Goal: Task Accomplishment & Management: Manage account settings

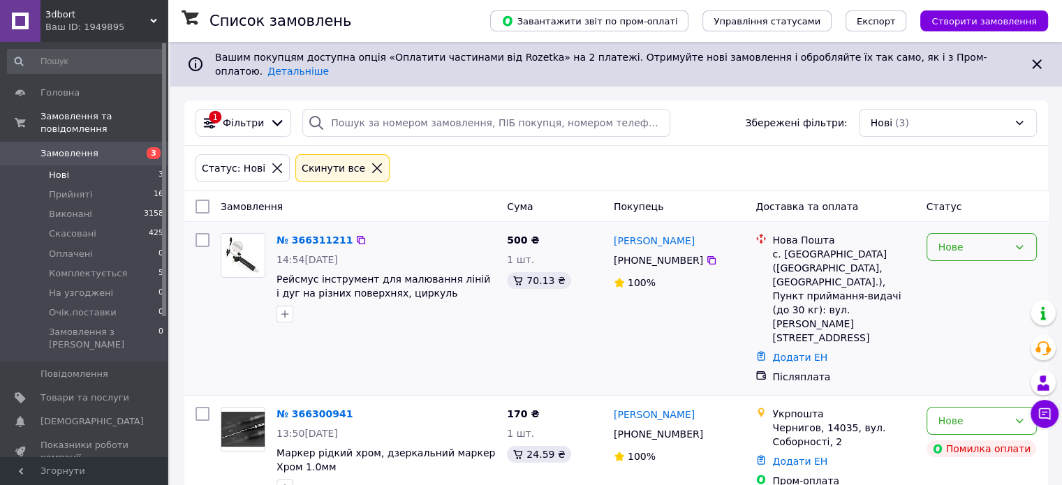
click at [1028, 245] on div "Нове" at bounding box center [982, 247] width 110 height 28
click at [974, 369] on li "Комплектується" at bounding box center [981, 366] width 109 height 25
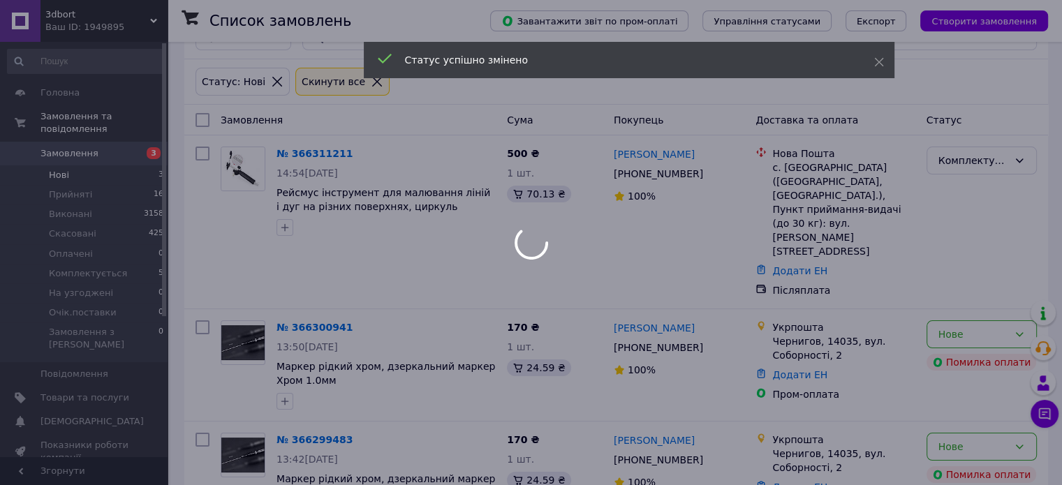
scroll to position [110, 0]
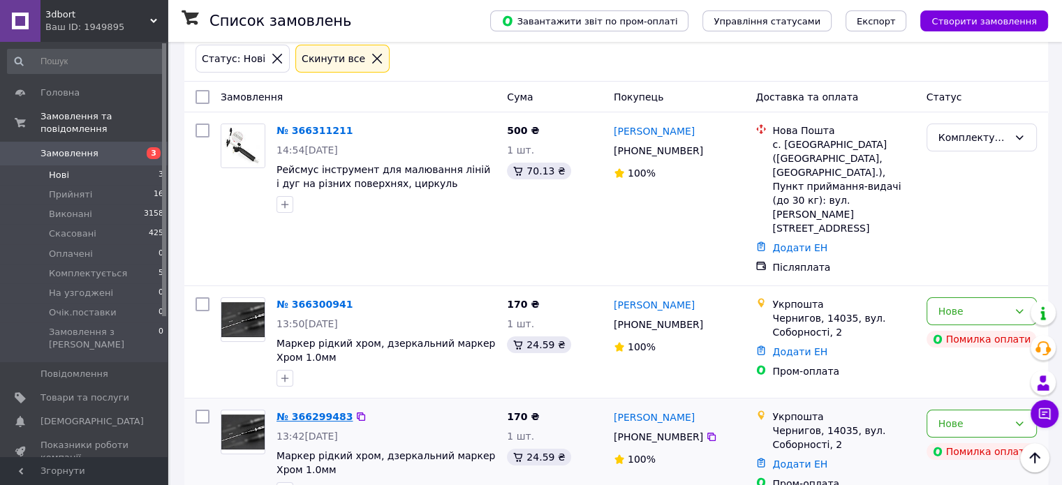
click at [300, 411] on link "№ 366299483" at bounding box center [315, 416] width 76 height 11
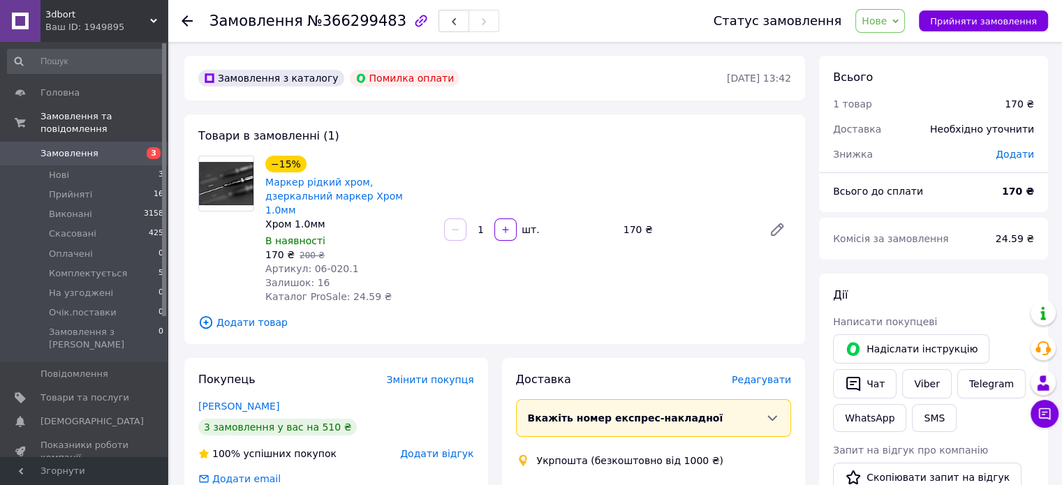
click at [886, 26] on span "Нове" at bounding box center [874, 20] width 25 height 11
click at [901, 93] on li "Скасовано" at bounding box center [902, 90] width 92 height 21
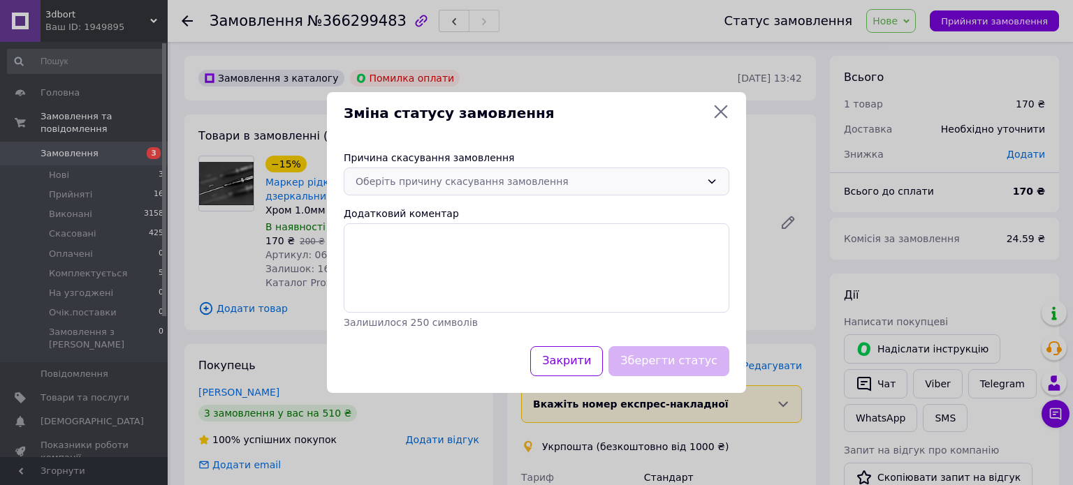
click at [490, 184] on div "Оберіть причину скасування замовлення" at bounding box center [527, 181] width 345 height 15
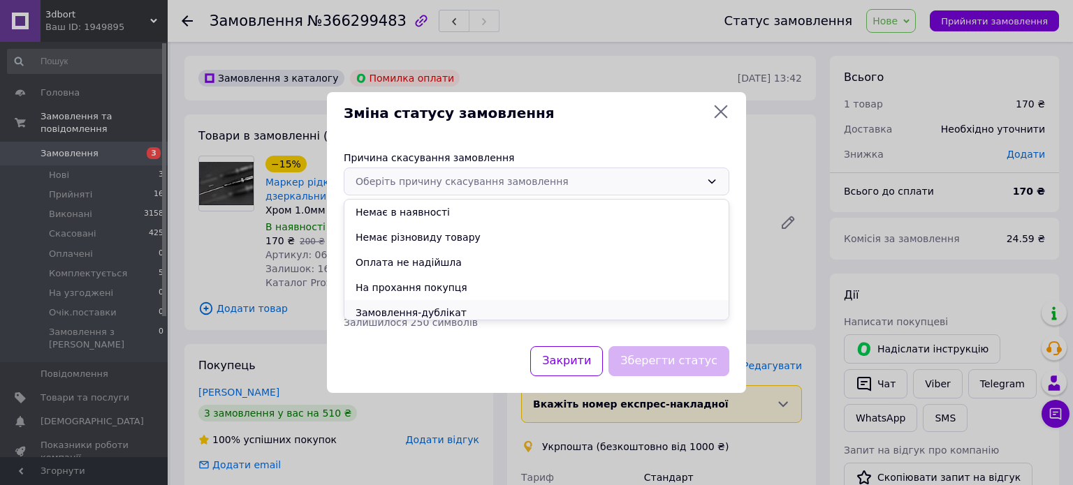
click at [422, 312] on li "Замовлення-дублікат" at bounding box center [536, 312] width 384 height 25
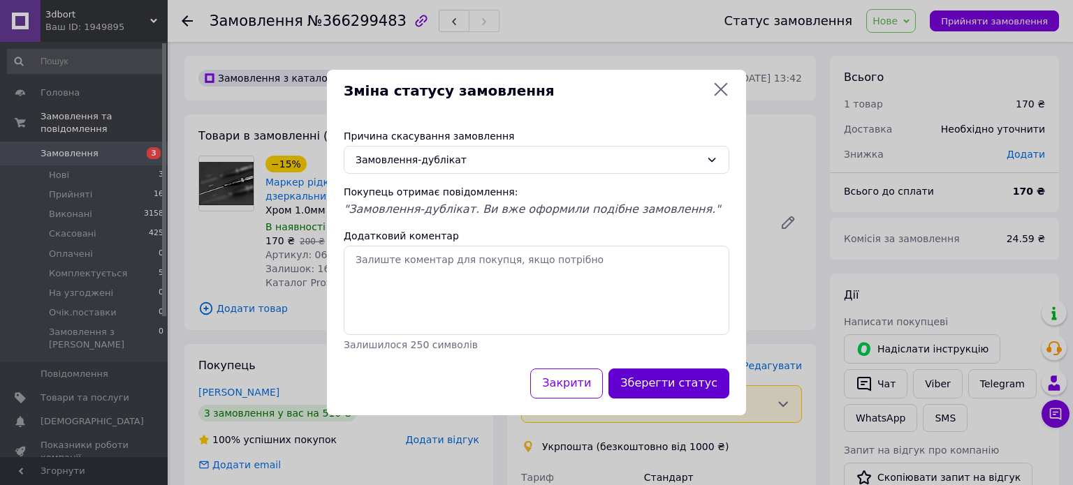
click at [656, 376] on button "Зберегти статус" at bounding box center [668, 384] width 121 height 30
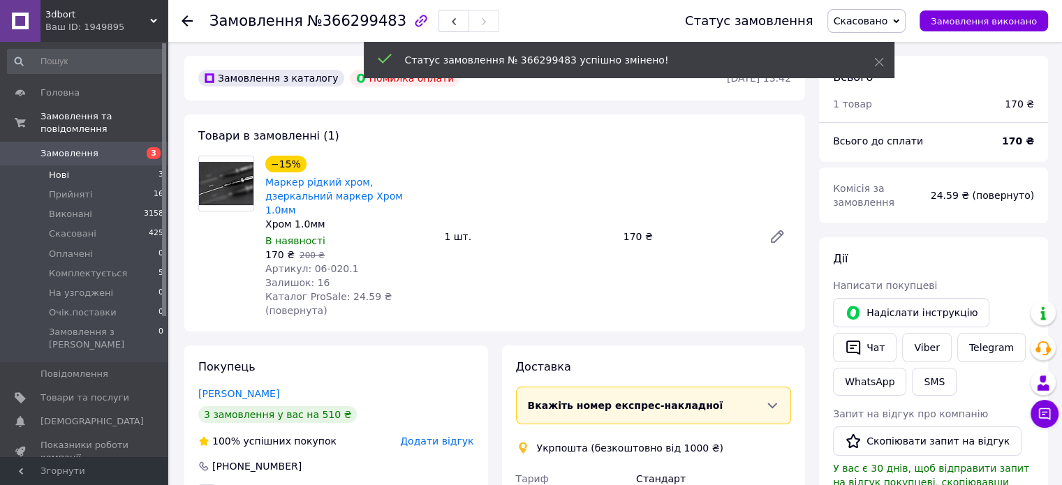
click at [98, 166] on li "Нові 3" at bounding box center [86, 176] width 172 height 20
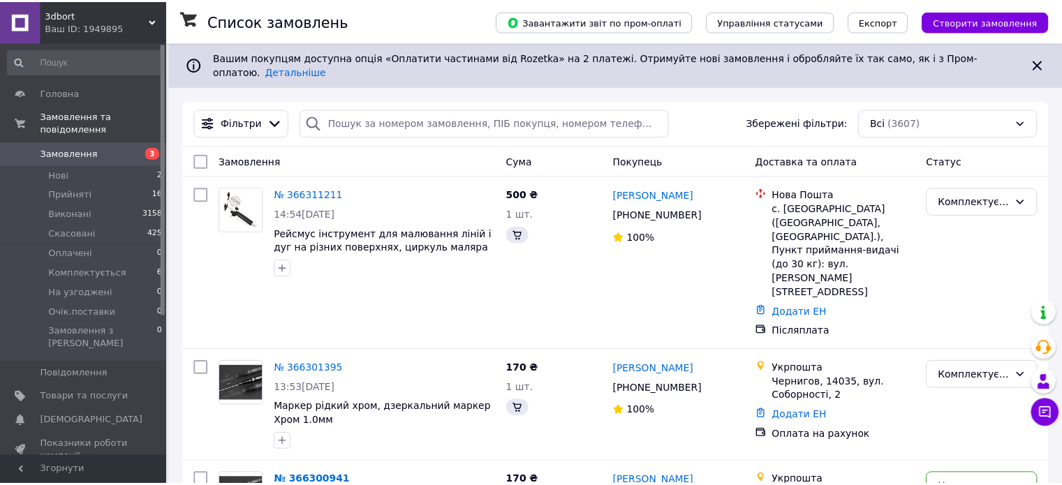
scroll to position [70, 0]
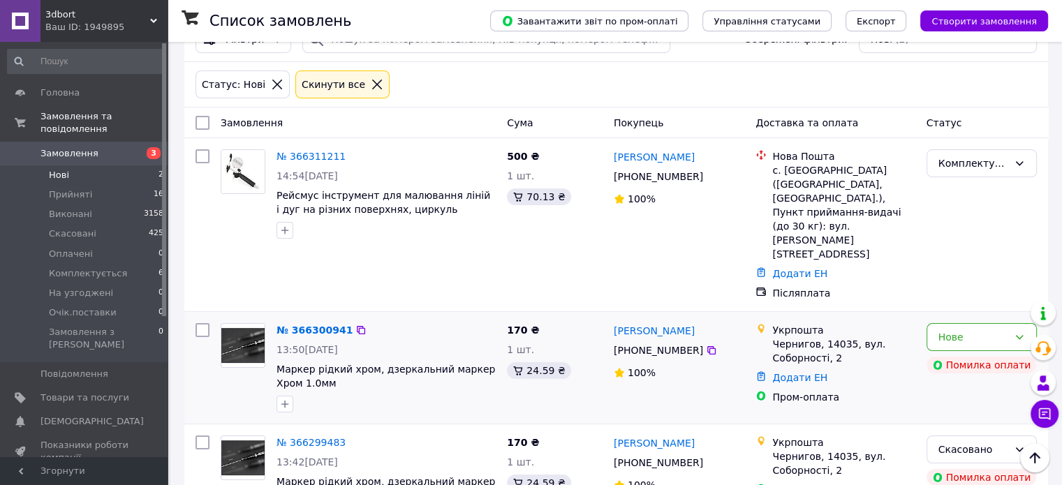
scroll to position [110, 0]
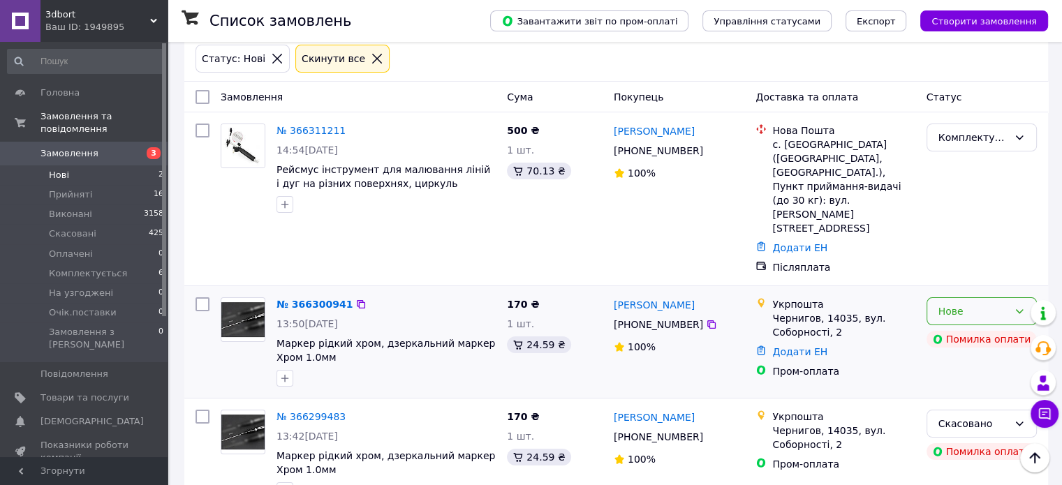
click at [1012, 297] on div "Нове" at bounding box center [982, 311] width 110 height 28
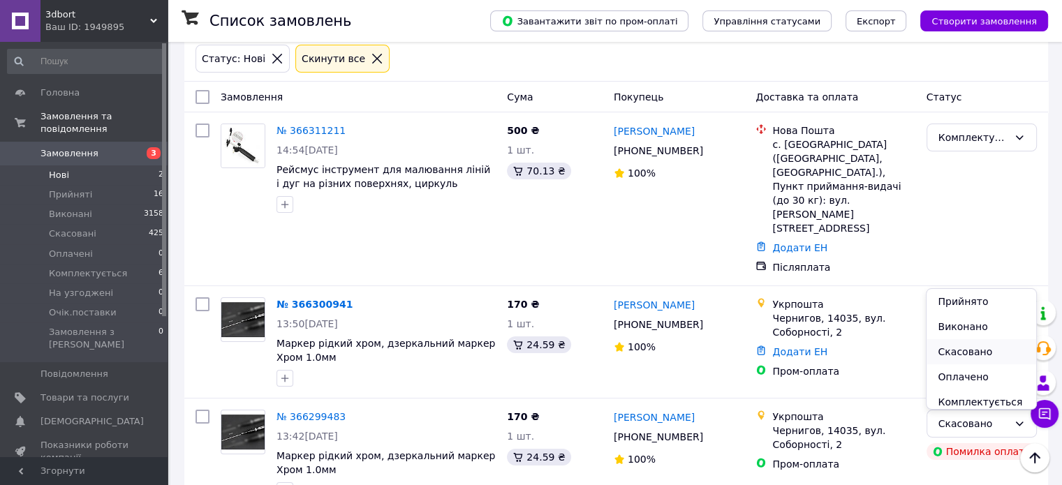
click at [988, 353] on li "Скасовано" at bounding box center [981, 351] width 109 height 25
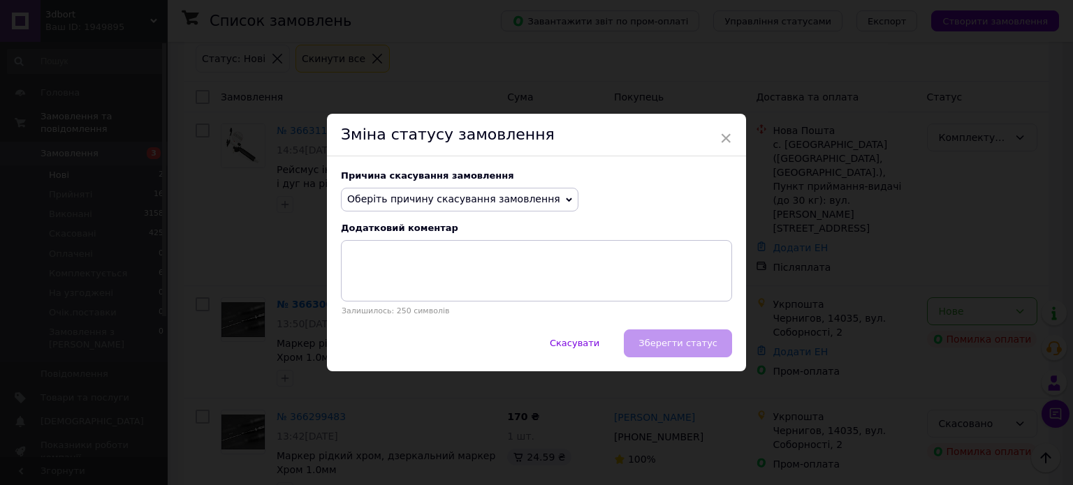
click at [440, 200] on span "Оберіть причину скасування замовлення" at bounding box center [453, 198] width 213 height 11
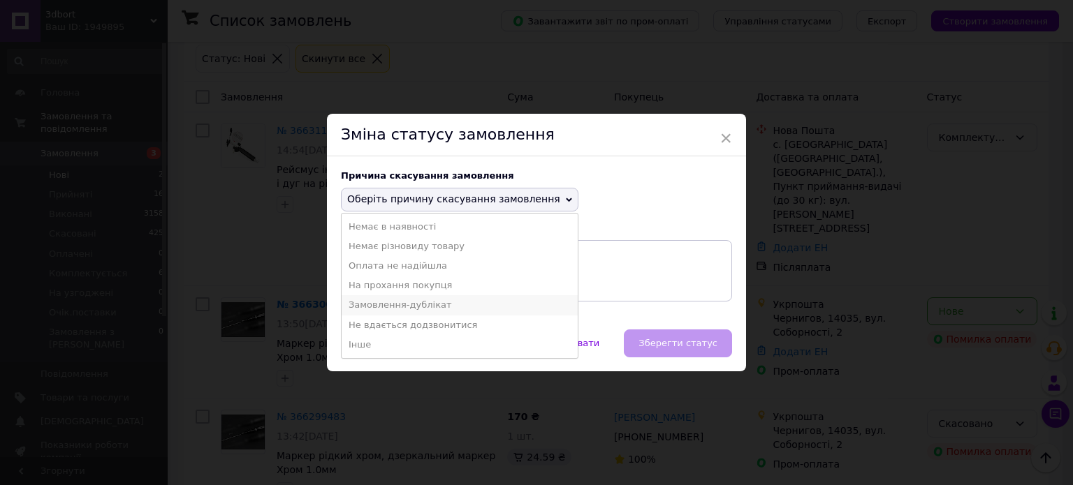
click at [390, 308] on li "Замовлення-дублікат" at bounding box center [459, 305] width 236 height 20
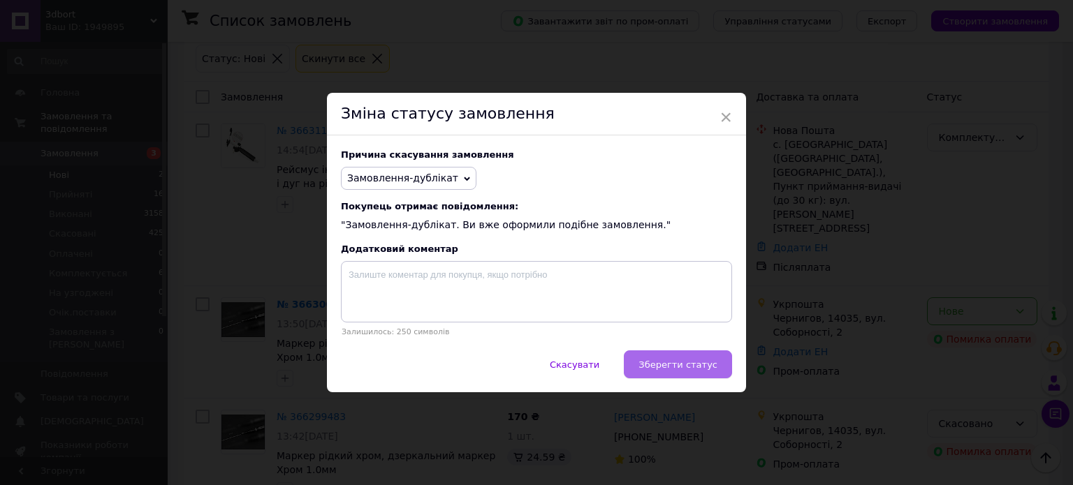
click at [666, 370] on span "Зберегти статус" at bounding box center [677, 365] width 79 height 10
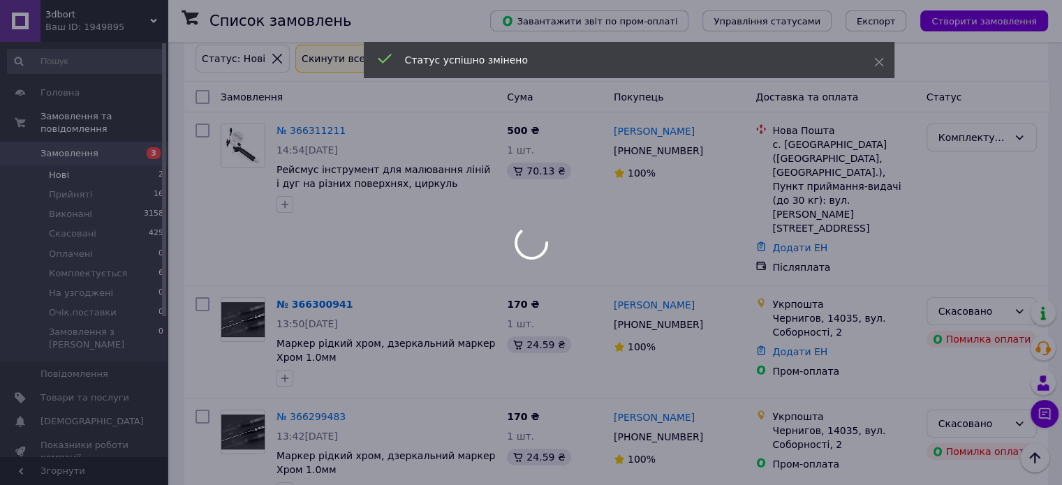
scroll to position [0, 0]
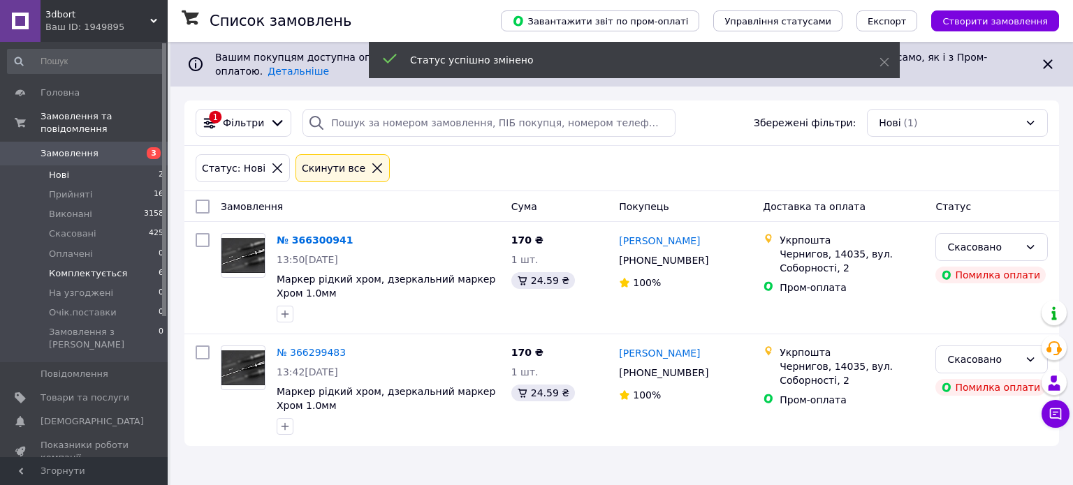
click at [95, 267] on span "Комплектується" at bounding box center [88, 273] width 78 height 13
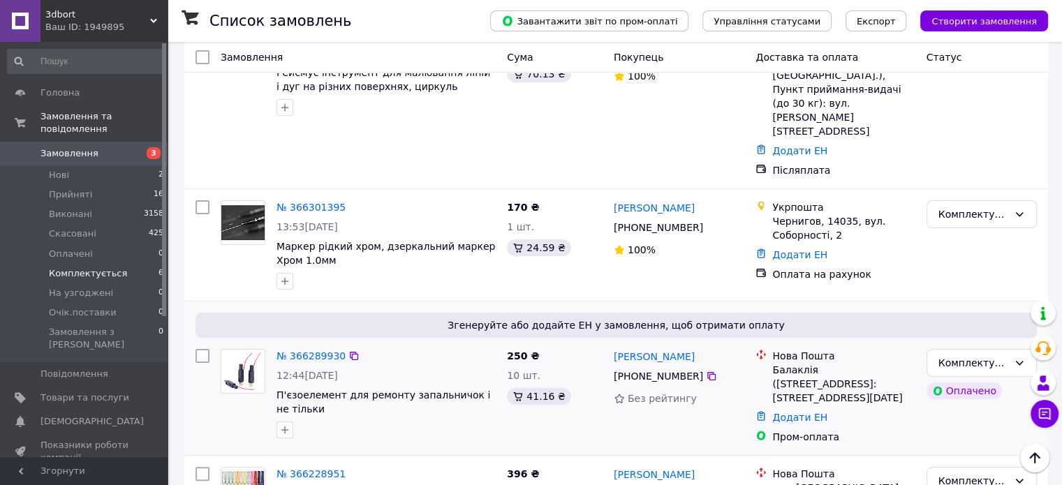
scroll to position [140, 0]
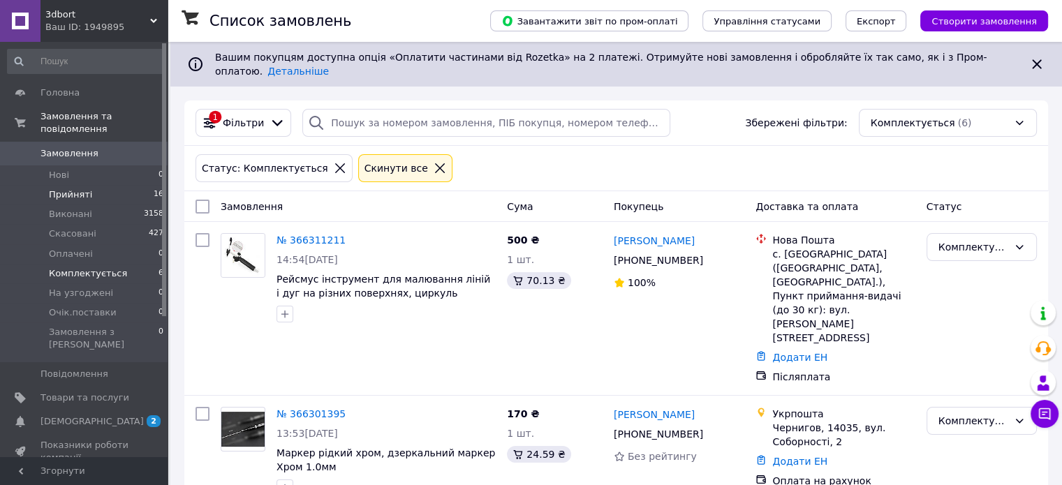
click at [87, 191] on li "Прийняті 16" at bounding box center [86, 195] width 172 height 20
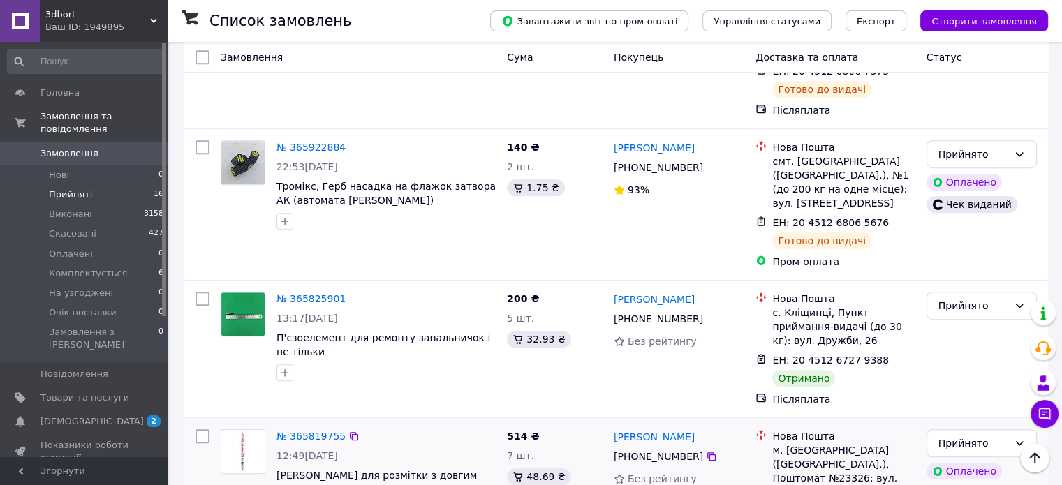
scroll to position [908, 0]
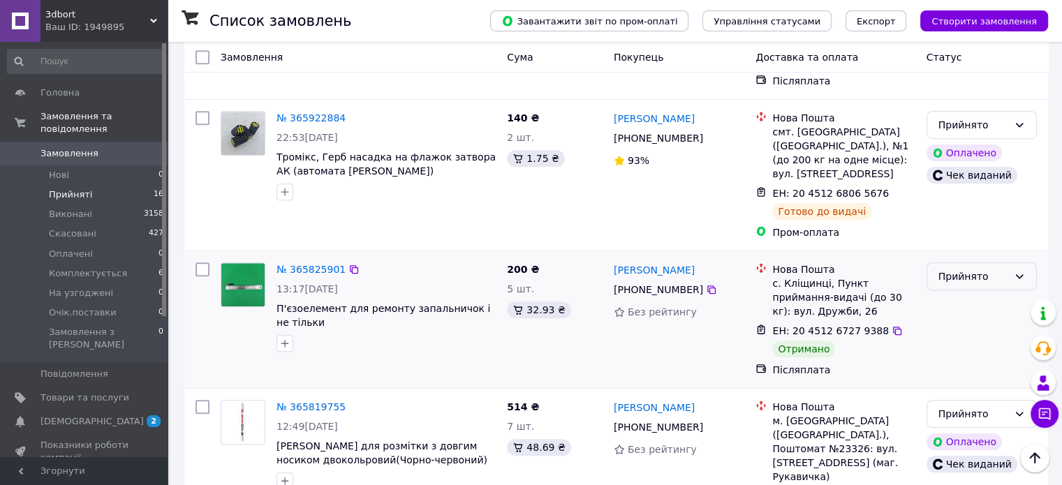
click at [978, 269] on div "Прийнято" at bounding box center [974, 276] width 70 height 15
click at [973, 198] on li "Виконано" at bounding box center [981, 198] width 109 height 25
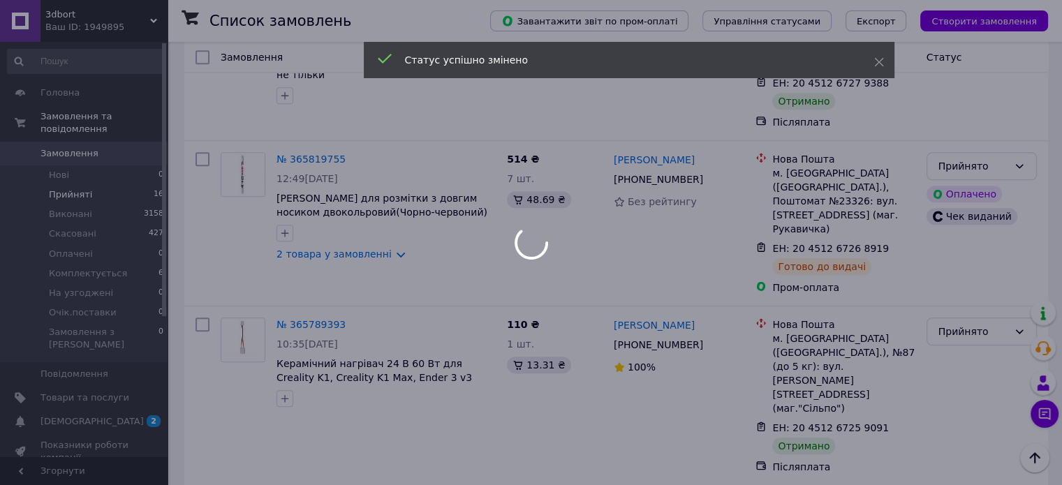
scroll to position [1187, 0]
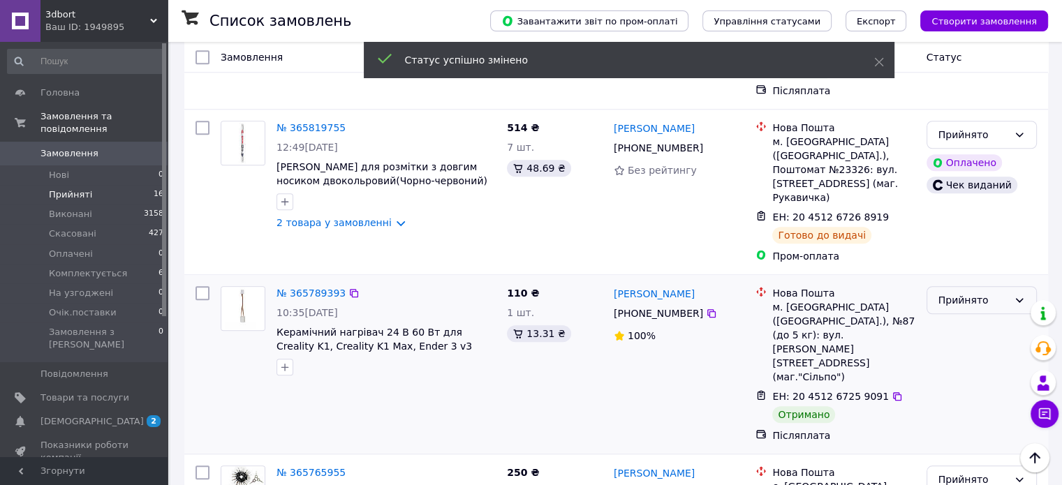
click at [983, 293] on div "Прийнято" at bounding box center [974, 300] width 70 height 15
click at [969, 201] on li "Виконано" at bounding box center [981, 208] width 109 height 25
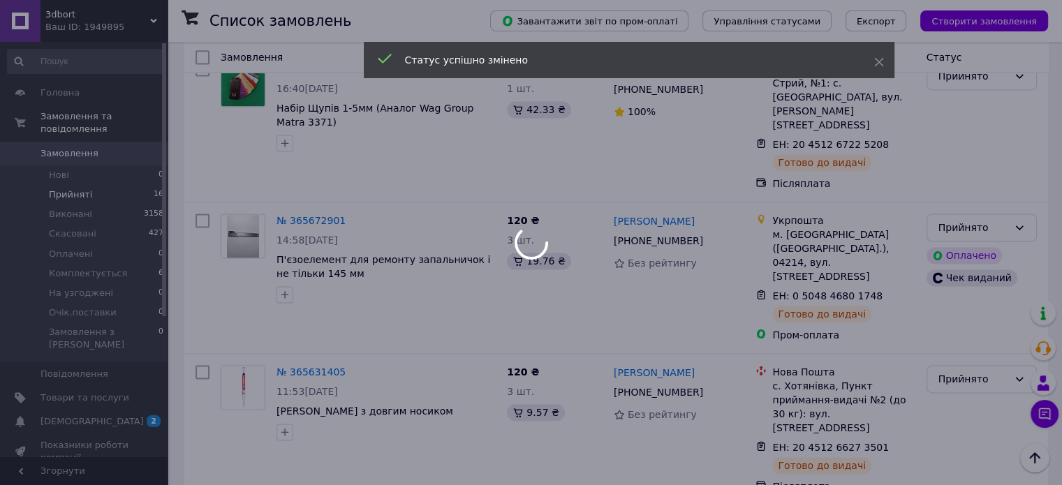
scroll to position [1944, 0]
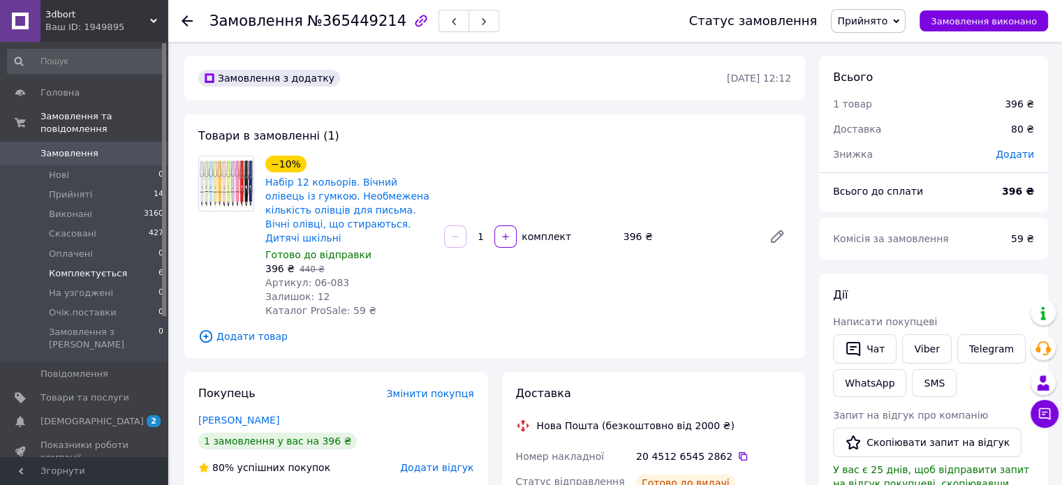
click at [80, 267] on span "Комплектується" at bounding box center [88, 273] width 78 height 13
